Goal: Find specific page/section: Find specific page/section

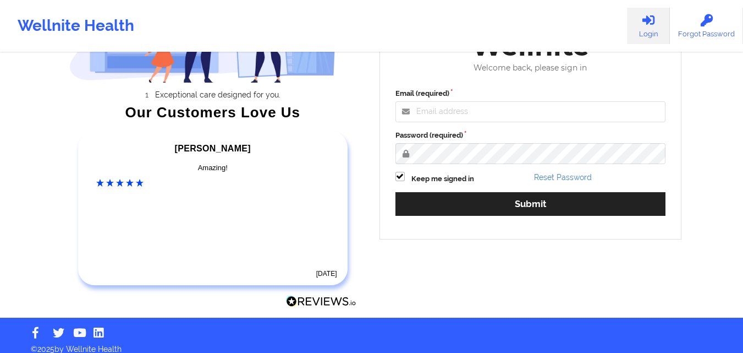
scroll to position [152, 0]
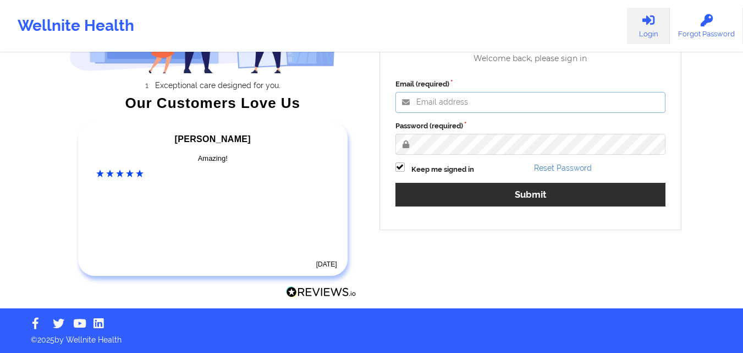
type input "[PERSON_NAME][EMAIL_ADDRESS][PERSON_NAME][DOMAIN_NAME]"
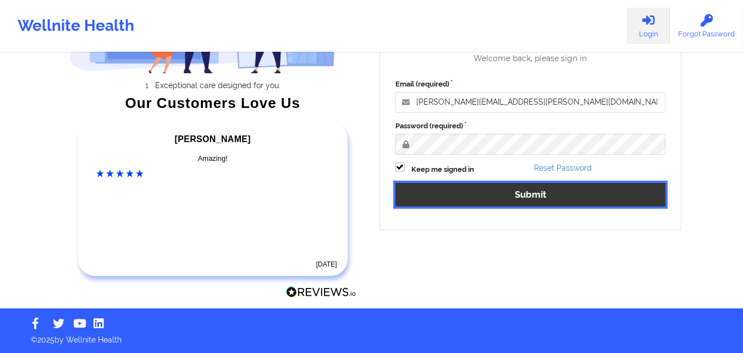
click at [470, 198] on button "Submit" at bounding box center [531, 195] width 271 height 24
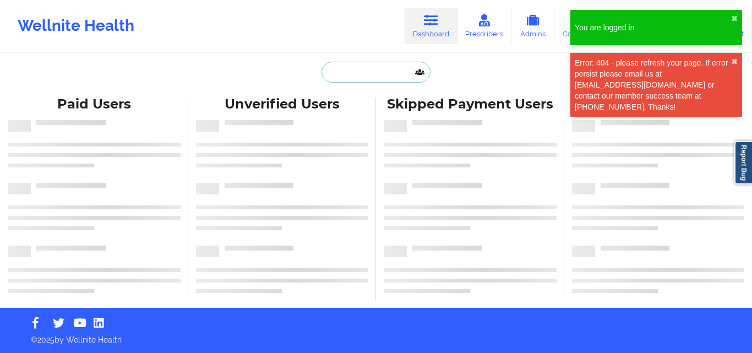
click at [357, 74] on input "text" at bounding box center [375, 72] width 109 height 21
paste input "[PERSON_NAME]"
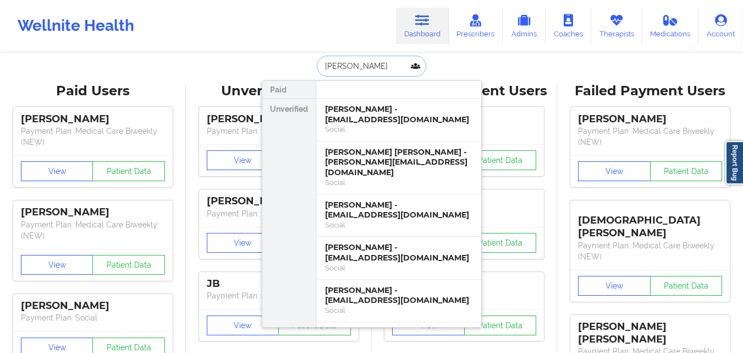
click at [388, 75] on input "[PERSON_NAME]" at bounding box center [371, 66] width 109 height 21
paste input "[EMAIL_ADDRESS][DOMAIN_NAME]"
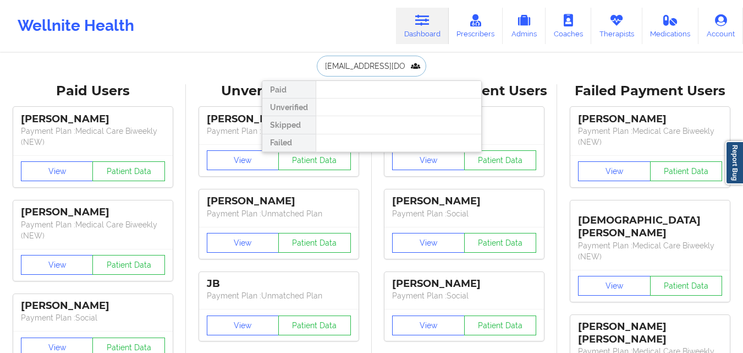
click at [384, 70] on input "[EMAIL_ADDRESS][DOMAIN_NAME]" at bounding box center [371, 66] width 109 height 21
paste input "NOELIA"
type input "NOELIA"
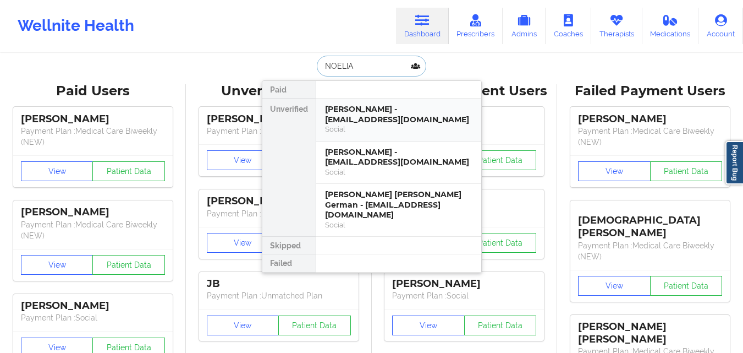
click at [384, 113] on div "[PERSON_NAME] - [EMAIL_ADDRESS][DOMAIN_NAME]" at bounding box center [398, 114] width 147 height 20
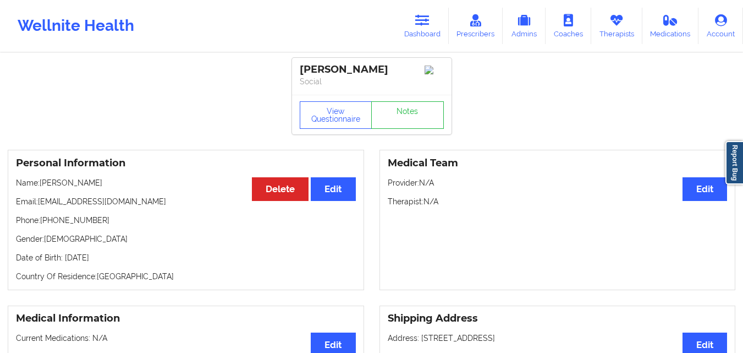
drag, startPoint x: 42, startPoint y: 184, endPoint x: 103, endPoint y: 183, distance: 60.5
click at [103, 183] on p "Name: [PERSON_NAME]" at bounding box center [186, 182] width 340 height 11
copy p "[PERSON_NAME]"
click at [433, 36] on link "Dashboard" at bounding box center [422, 26] width 53 height 36
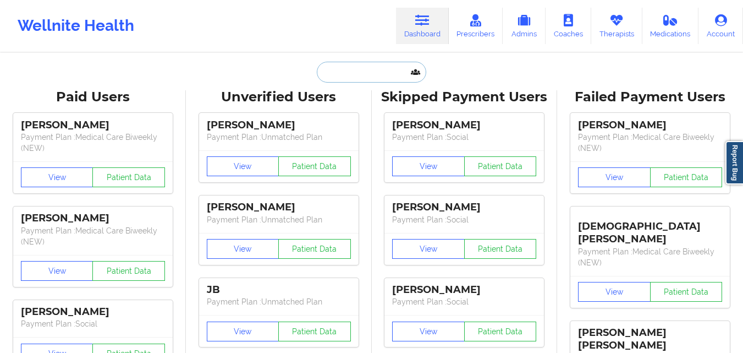
click at [378, 69] on input "text" at bounding box center [371, 72] width 109 height 21
paste input "[PERSON_NAME]"
type input "[PERSON_NAME]"
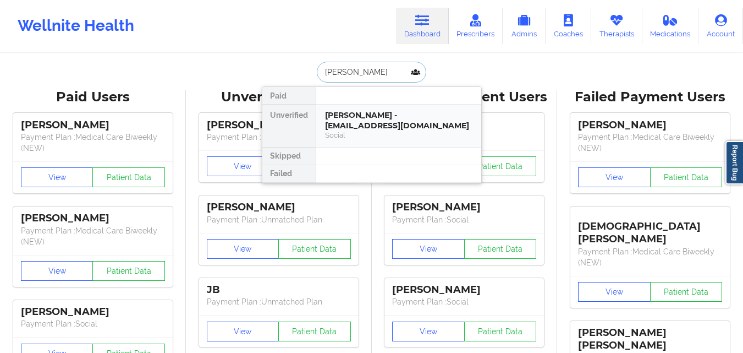
click at [395, 114] on div "[PERSON_NAME] - [EMAIL_ADDRESS][DOMAIN_NAME]" at bounding box center [398, 120] width 147 height 20
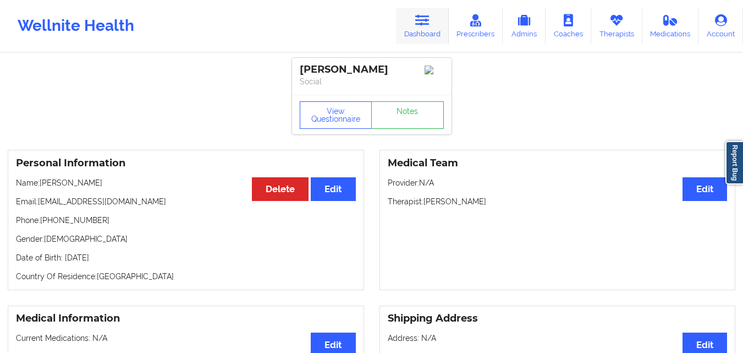
click at [432, 24] on link "Dashboard" at bounding box center [422, 26] width 53 height 36
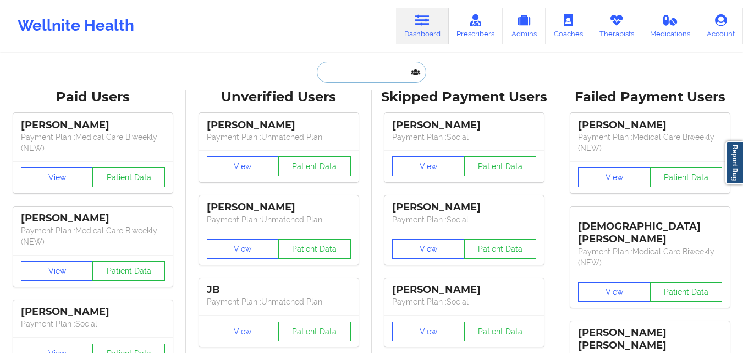
click at [371, 74] on input "text" at bounding box center [371, 72] width 109 height 21
paste input "[PERSON_NAME][EMAIL_ADDRESS][PERSON_NAME][DOMAIN_NAME]"
type input "[PERSON_NAME][EMAIL_ADDRESS][PERSON_NAME][DOMAIN_NAME]"
click at [346, 73] on input "[PERSON_NAME]" at bounding box center [371, 72] width 109 height 21
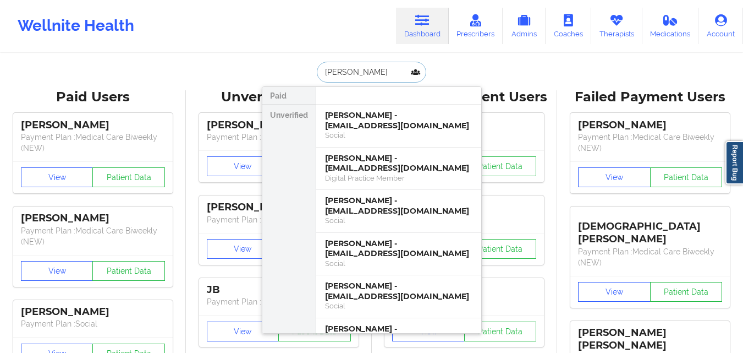
click at [346, 73] on input "[PERSON_NAME]" at bounding box center [371, 72] width 109 height 21
paste input "[PERSON_NAME]"
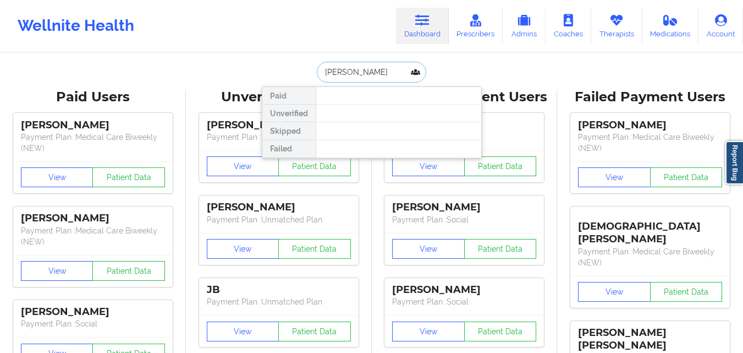
click at [325, 70] on input "[PERSON_NAME]" at bounding box center [371, 72] width 109 height 21
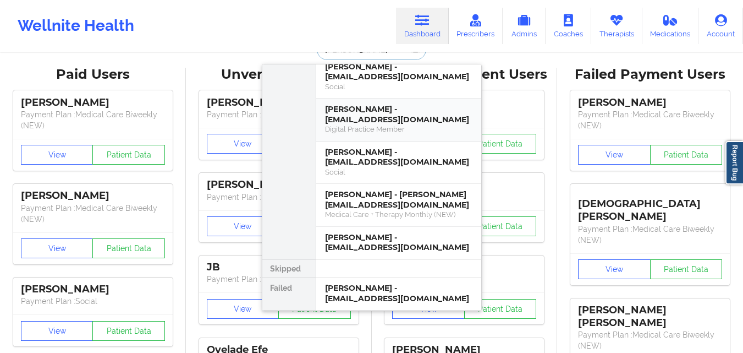
scroll to position [23, 0]
type input "[PERSON_NAME]"
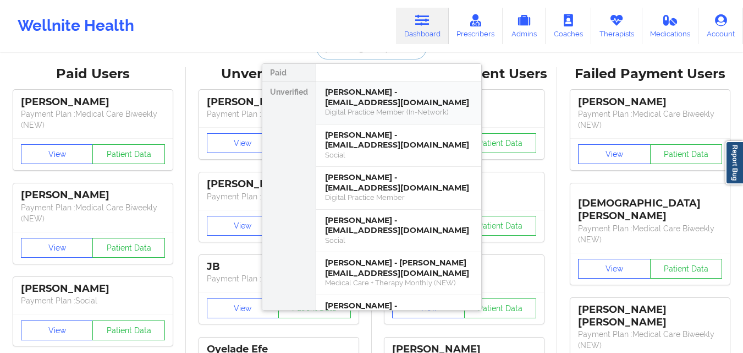
click at [387, 106] on div "[PERSON_NAME] - [EMAIL_ADDRESS][DOMAIN_NAME]" at bounding box center [398, 97] width 147 height 20
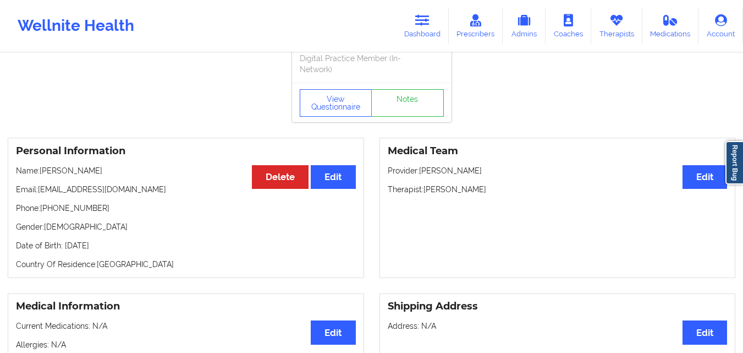
drag, startPoint x: 107, startPoint y: 169, endPoint x: 64, endPoint y: 174, distance: 43.8
click at [64, 174] on p "Name: [PERSON_NAME]" at bounding box center [186, 170] width 340 height 11
copy p "[PERSON_NAME]"
click at [421, 20] on icon at bounding box center [422, 20] width 14 height 12
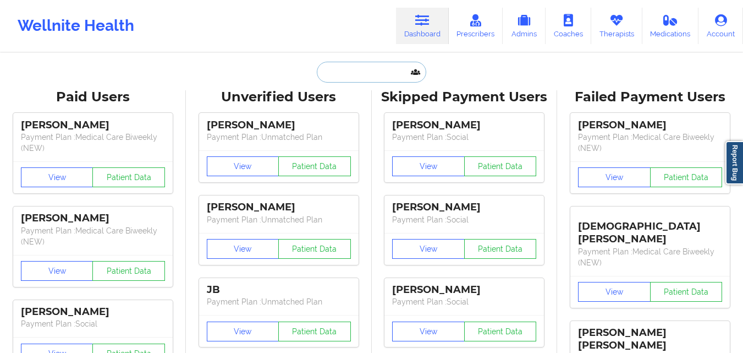
click at [370, 73] on input "text" at bounding box center [371, 72] width 109 height 21
paste input "[PERSON_NAME]"
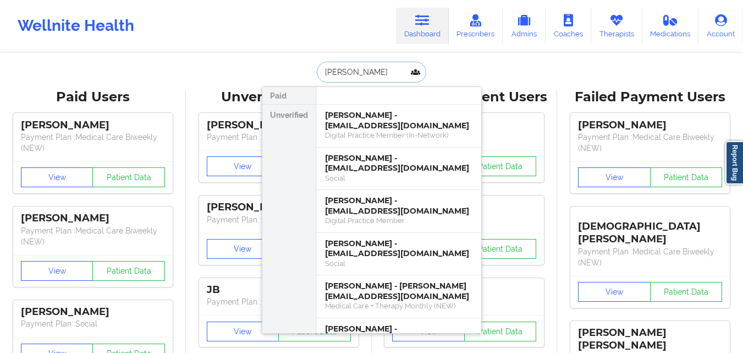
click at [351, 71] on input "[PERSON_NAME]" at bounding box center [371, 72] width 109 height 21
paste input "[PERSON_NAME]"
type input "[PERSON_NAME]"
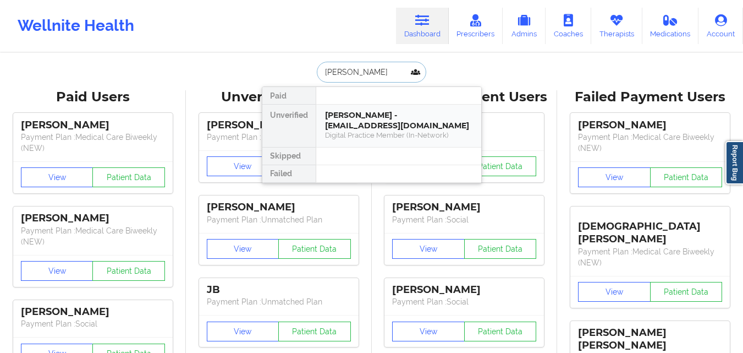
click at [359, 130] on div "[PERSON_NAME] - [EMAIL_ADDRESS][DOMAIN_NAME]" at bounding box center [398, 120] width 147 height 20
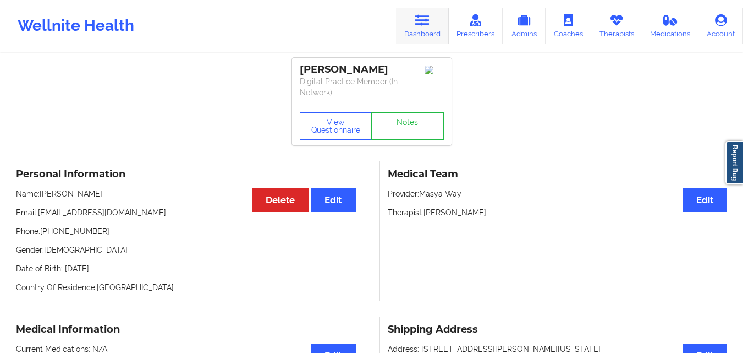
click at [436, 24] on link "Dashboard" at bounding box center [422, 26] width 53 height 36
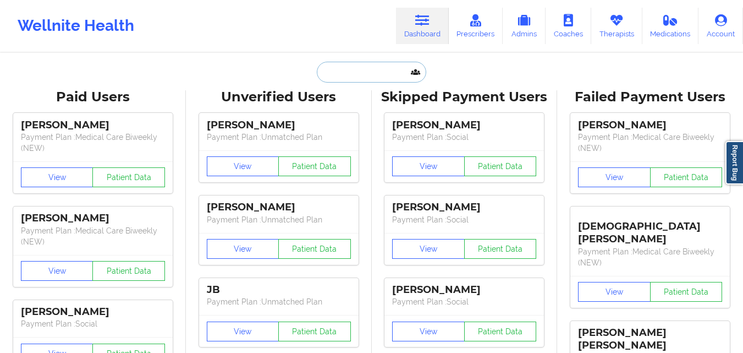
click at [384, 65] on input "text" at bounding box center [371, 72] width 109 height 21
paste input "[PHONE_NUMBER]"
type input "[PHONE_NUMBER]"
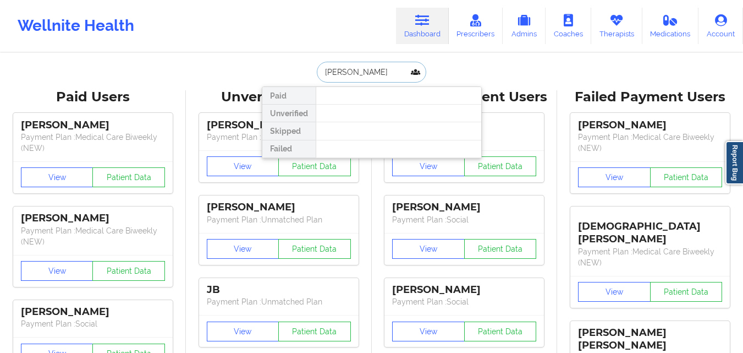
click at [343, 72] on input "[PERSON_NAME]" at bounding box center [371, 72] width 109 height 21
type input "[PERSON_NAME]"
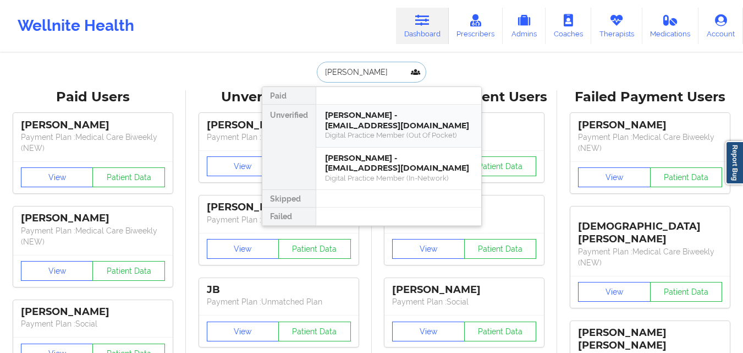
click at [436, 130] on div "[PERSON_NAME] - [EMAIL_ADDRESS][DOMAIN_NAME]" at bounding box center [398, 120] width 147 height 20
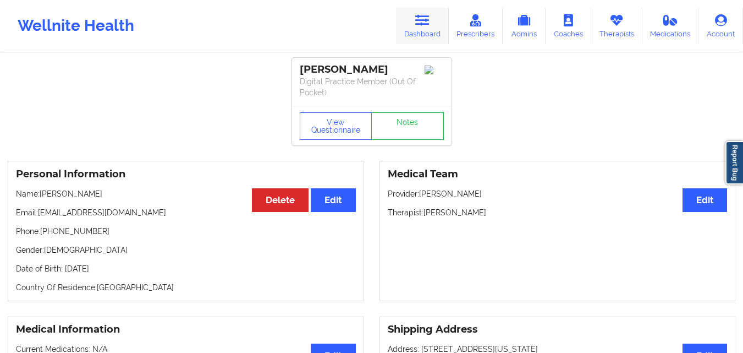
click at [430, 15] on icon at bounding box center [422, 20] width 14 height 12
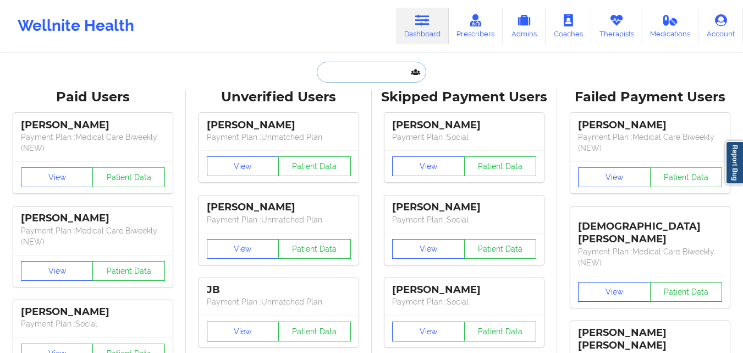
click at [380, 75] on input "text" at bounding box center [371, 72] width 109 height 21
paste input "[PERSON_NAME]"
type input "[PERSON_NAME]"
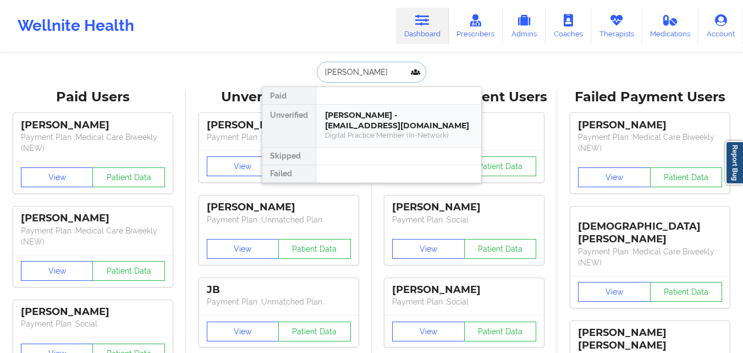
click at [376, 135] on div "Digital Practice Member (In-Network)" at bounding box center [398, 134] width 147 height 9
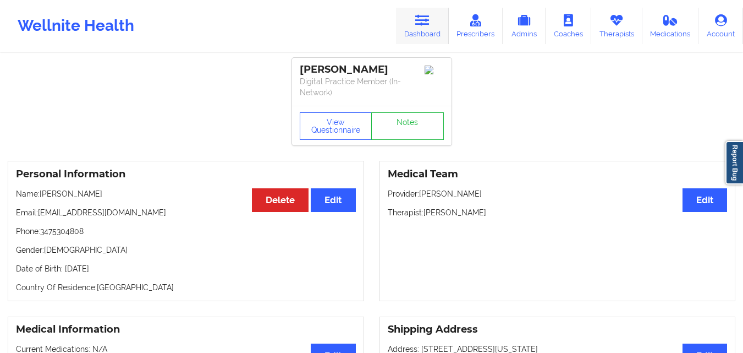
click at [422, 34] on link "Dashboard" at bounding box center [422, 26] width 53 height 36
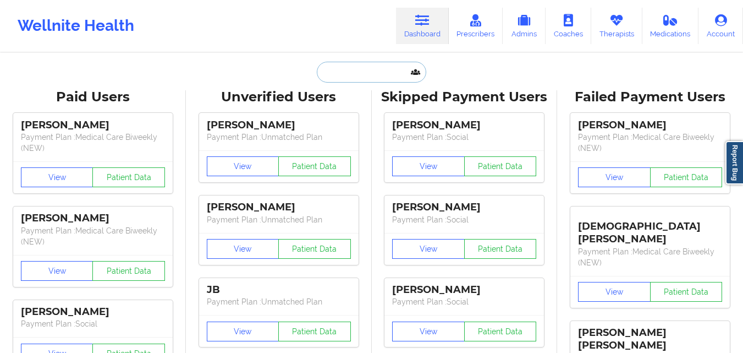
click at [368, 79] on input "text" at bounding box center [371, 72] width 109 height 21
paste input "Charlevagne Clesca"
type input "Charlevagne Clesca"
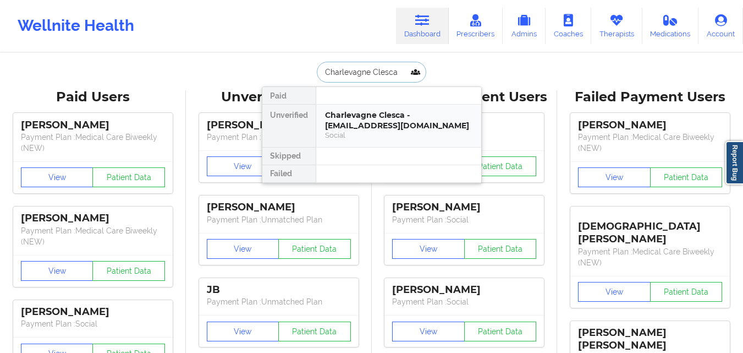
click at [390, 130] on div "Charlevagne Clesca - [EMAIL_ADDRESS][DOMAIN_NAME]" at bounding box center [398, 120] width 147 height 20
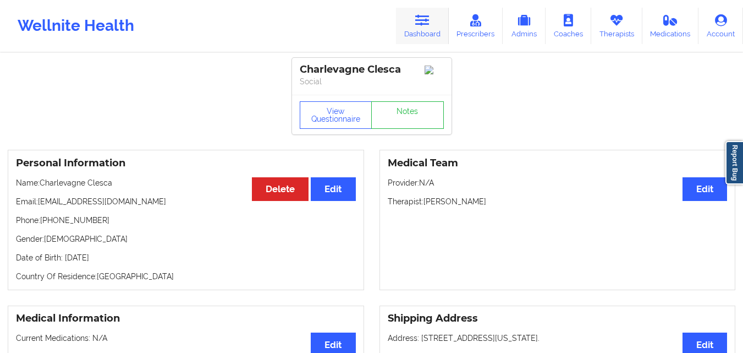
click at [406, 31] on link "Dashboard" at bounding box center [422, 26] width 53 height 36
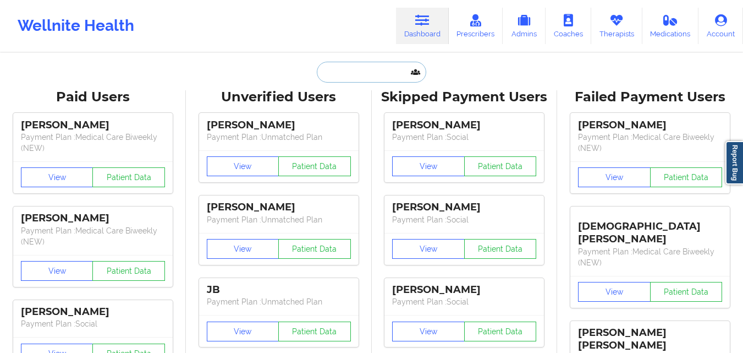
click at [354, 63] on input "text" at bounding box center [371, 72] width 109 height 21
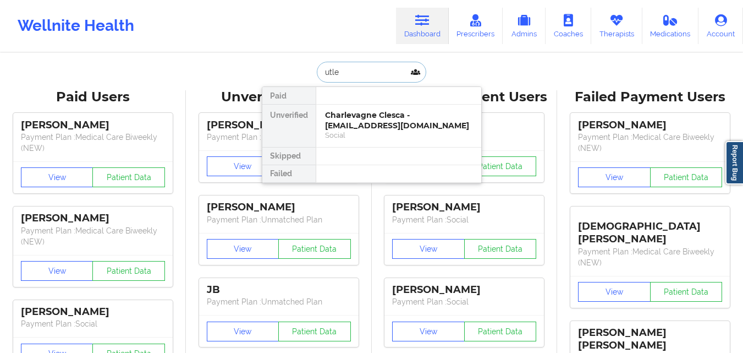
type input "[PERSON_NAME]"
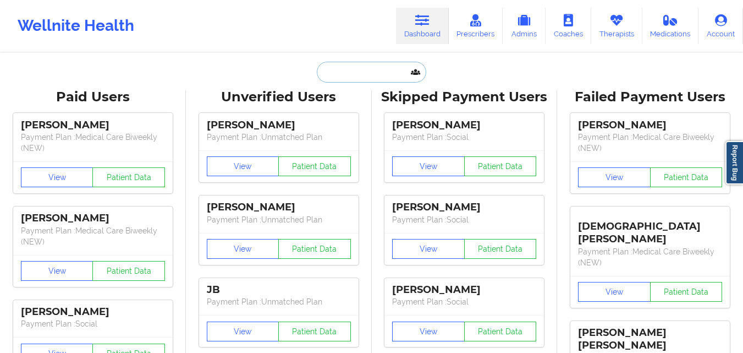
click at [382, 71] on input "text" at bounding box center [371, 72] width 109 height 21
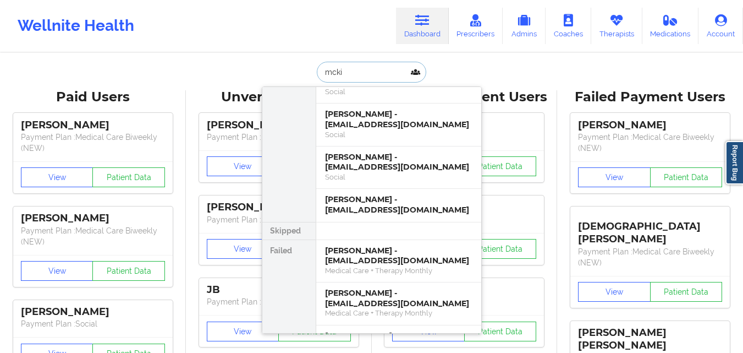
scroll to position [852, 0]
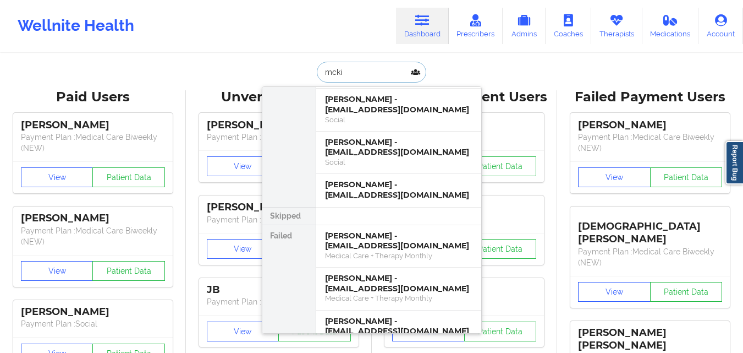
type input "mcki"
